Goal: Task Accomplishment & Management: Manage account settings

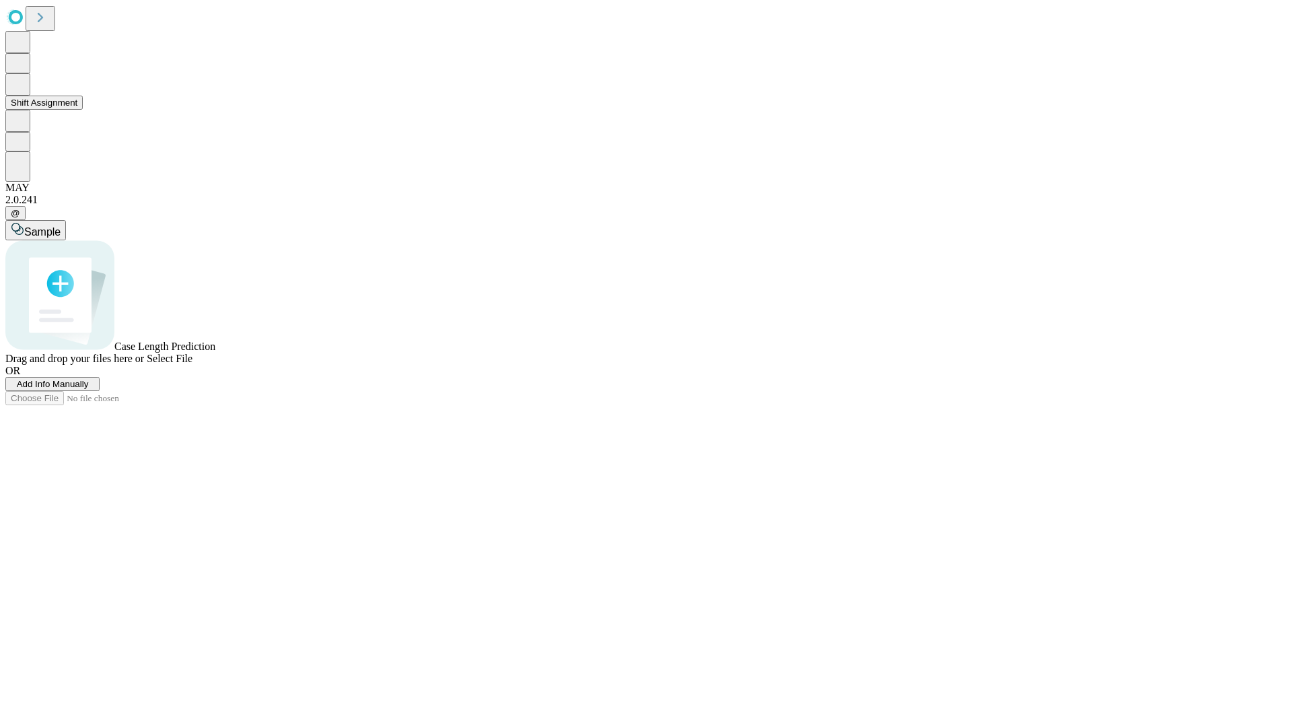
click at [83, 110] on button "Shift Assignment" at bounding box center [43, 103] width 77 height 14
